Goal: Information Seeking & Learning: Learn about a topic

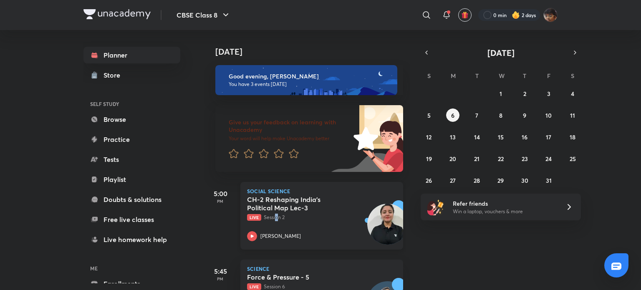
click at [276, 215] on p "Live Session 2" at bounding box center [312, 218] width 131 height 8
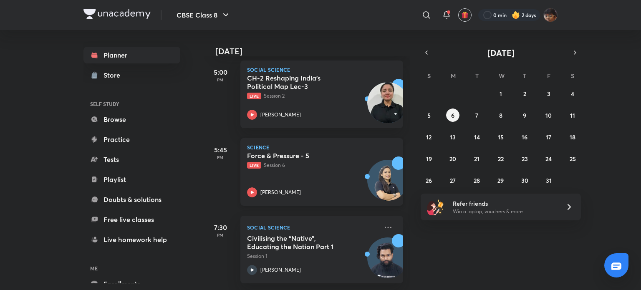
click at [264, 165] on p "Live Session 6" at bounding box center [312, 165] width 131 height 8
click at [347, 225] on p "Social Science" at bounding box center [312, 227] width 131 height 10
